Goal: Task Accomplishment & Management: Use online tool/utility

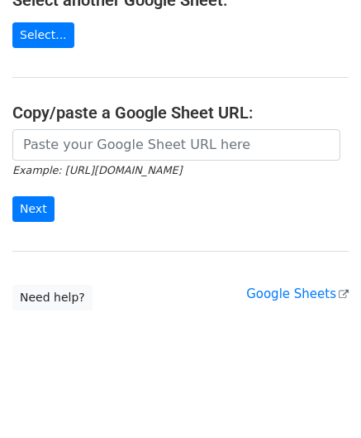
scroll to position [217, 0]
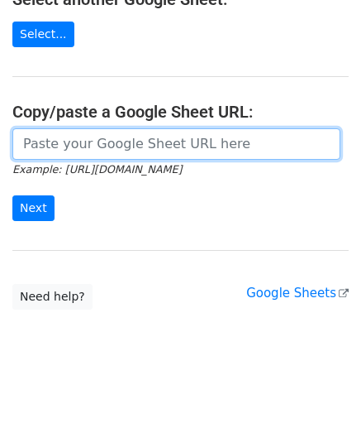
click at [65, 150] on input "url" at bounding box center [176, 143] width 328 height 31
paste input "https://docs.google.com/spreadsheets/d/1_hZFxDEZTTojznoEXOmiCTk66uU1fot6Xebl9jC…"
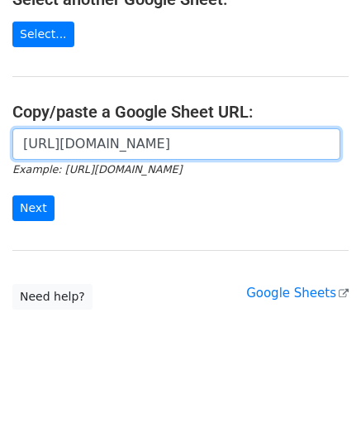
scroll to position [0, 351]
type input "https://docs.google.com/spreadsheets/d/1_hZFxDEZTTojznoEXOmiCTk66uU1fot6Xebl9jC…"
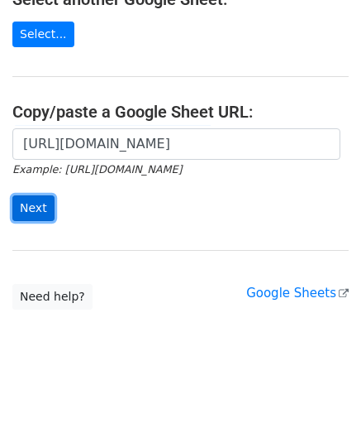
click at [28, 201] on input "Next" at bounding box center [33, 208] width 42 height 26
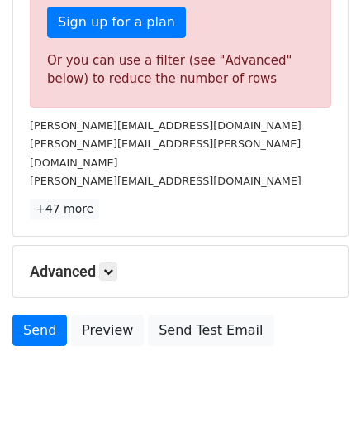
scroll to position [558, 0]
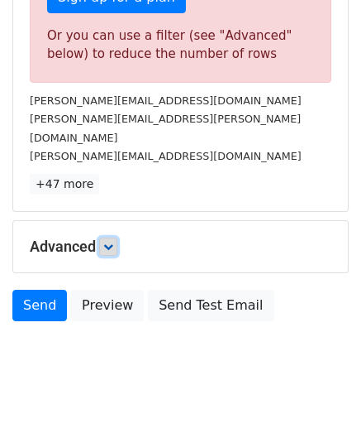
click at [109, 242] on icon at bounding box center [108, 247] width 10 height 10
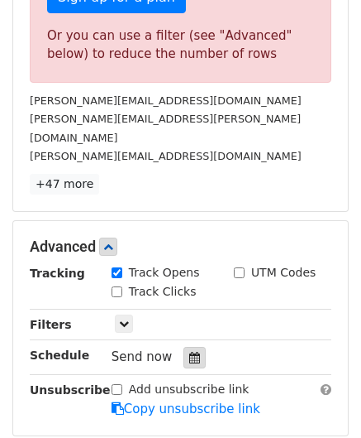
click at [184, 347] on div at bounding box center [195, 358] width 22 height 22
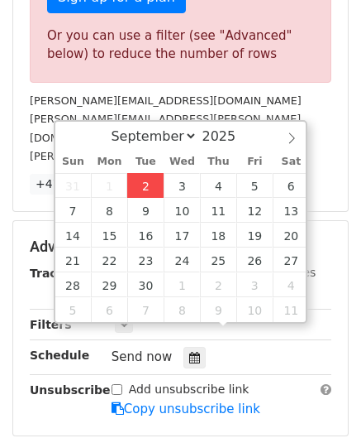
type input "[DATE] 12:00"
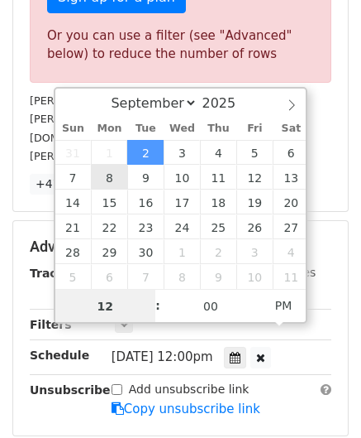
paste input "4"
type input "4"
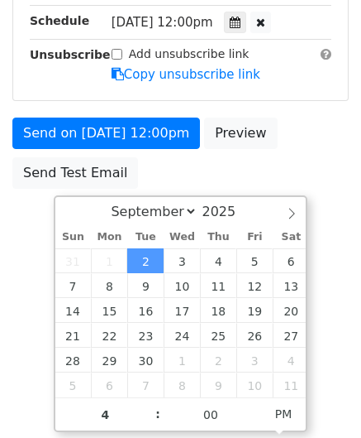
type input "[DATE] 16:00"
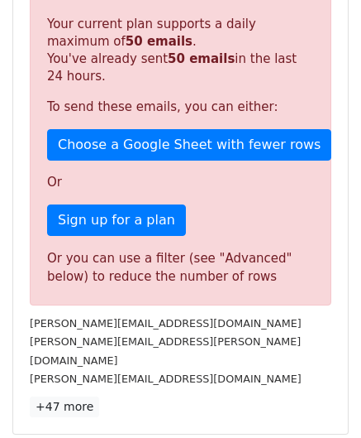
scroll to position [759, 0]
